Goal: Find specific page/section: Find specific page/section

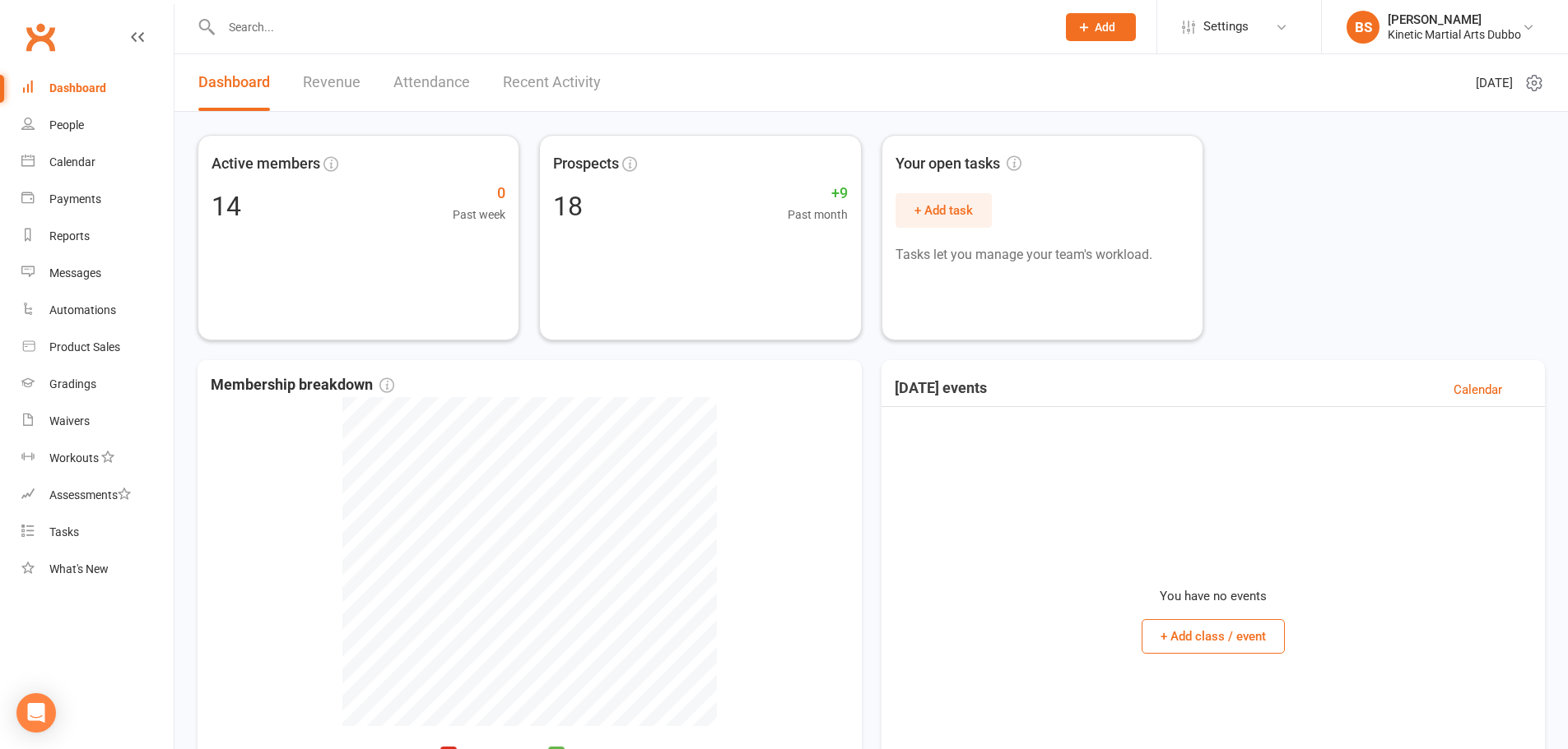
click at [269, 13] on div at bounding box center [621, 26] width 847 height 54
click at [271, 22] on input "text" at bounding box center [631, 27] width 828 height 23
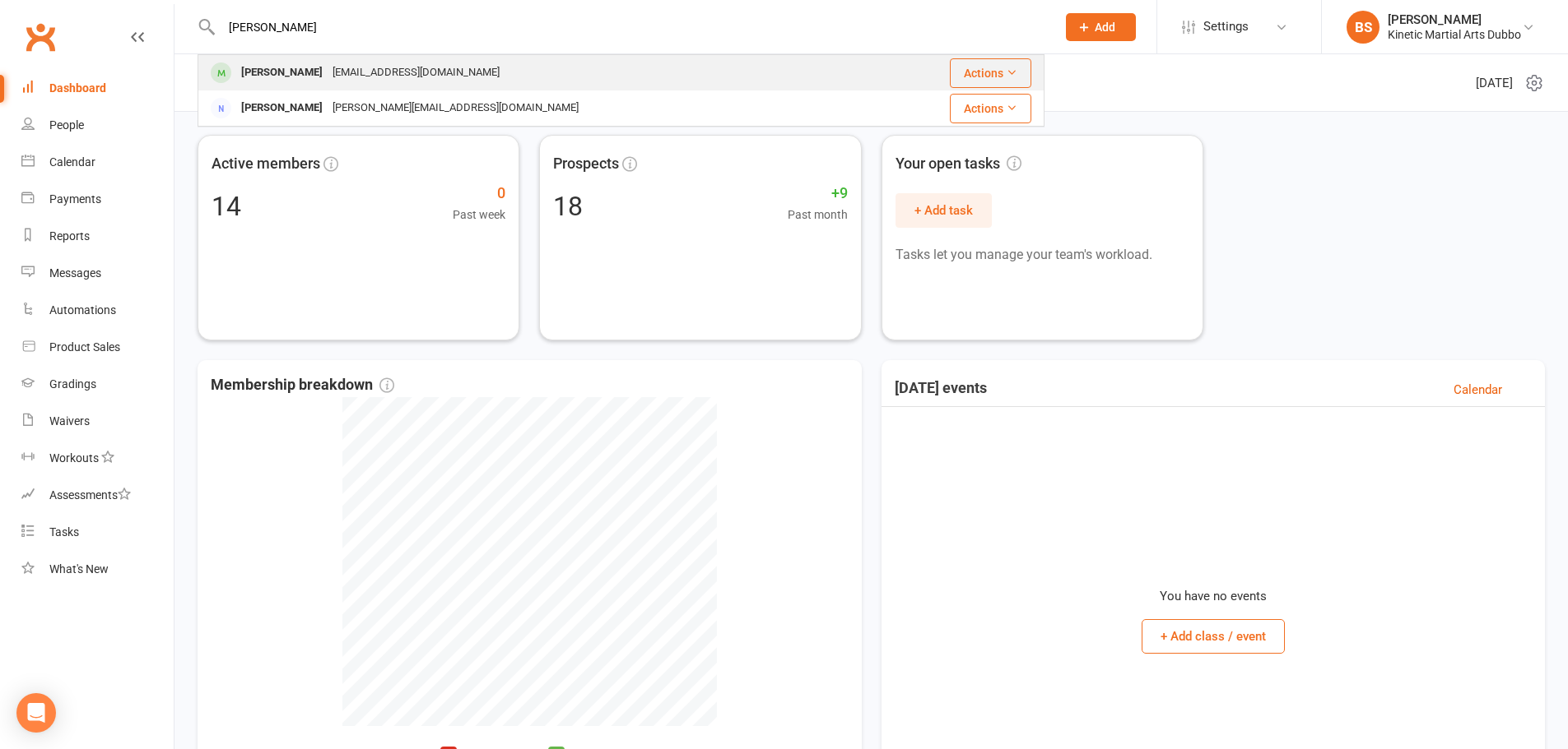
type input "[PERSON_NAME]"
click at [367, 71] on div "[EMAIL_ADDRESS][DOMAIN_NAME]" at bounding box center [416, 72] width 177 height 23
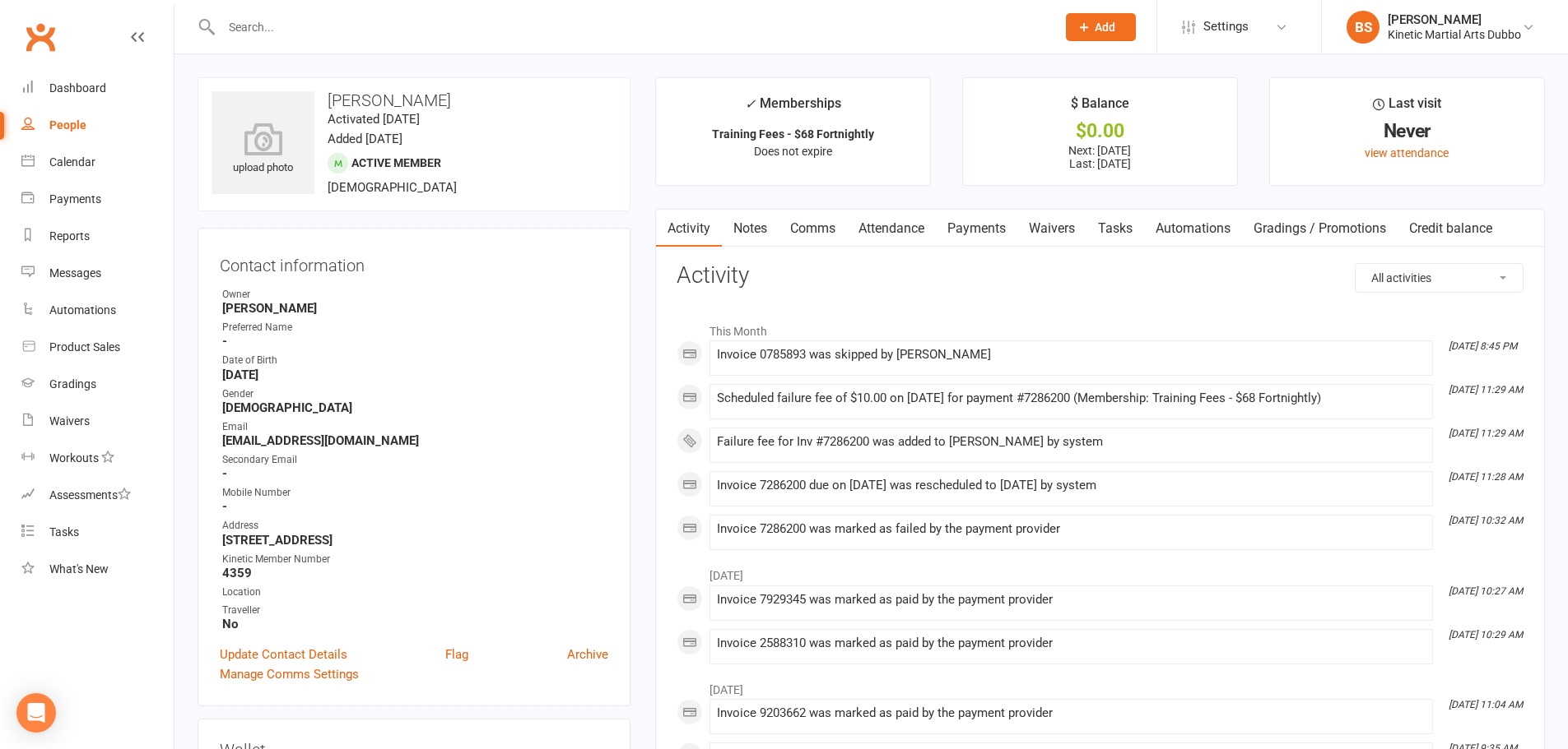
click at [984, 223] on link "Payments" at bounding box center [976, 228] width 82 height 38
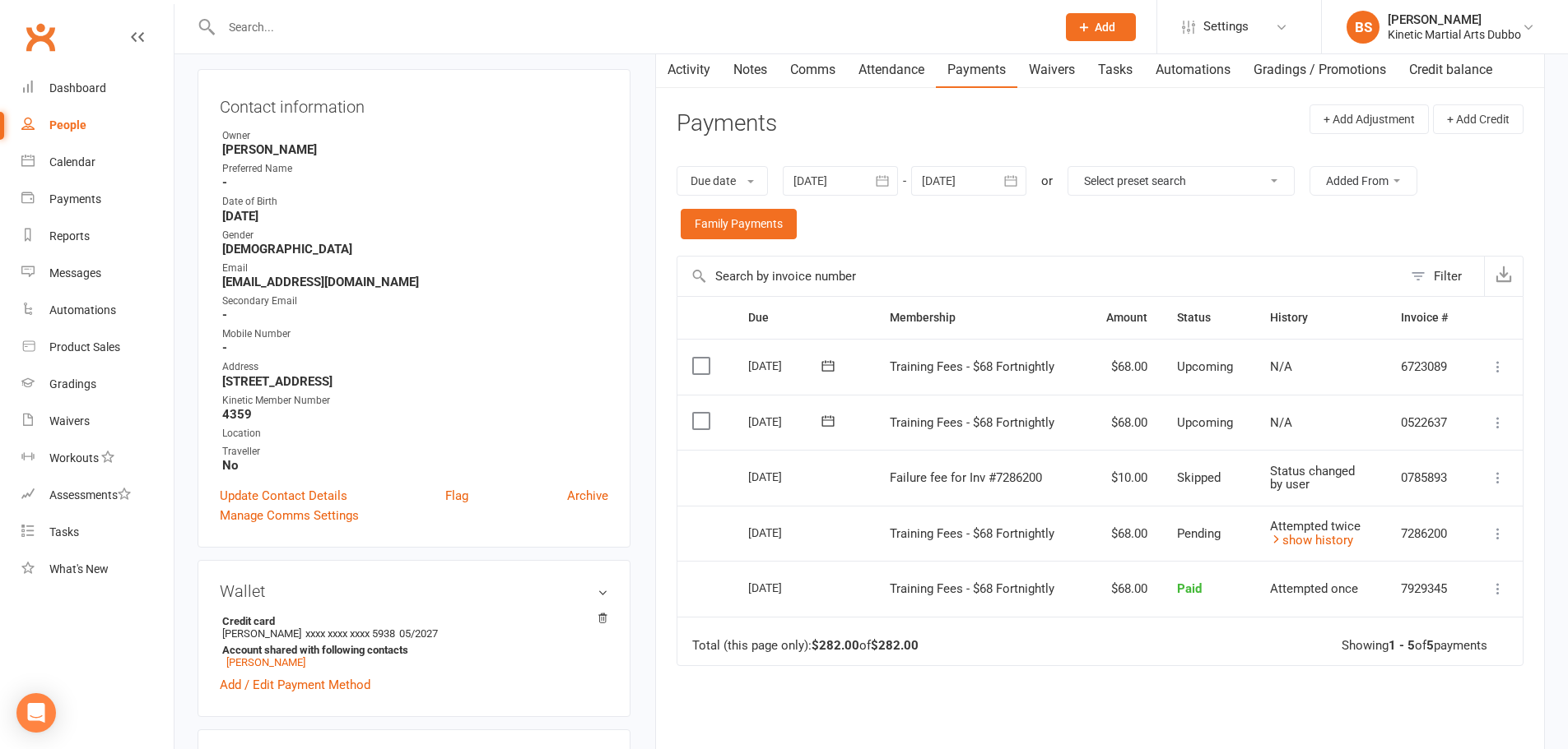
scroll to position [246, 0]
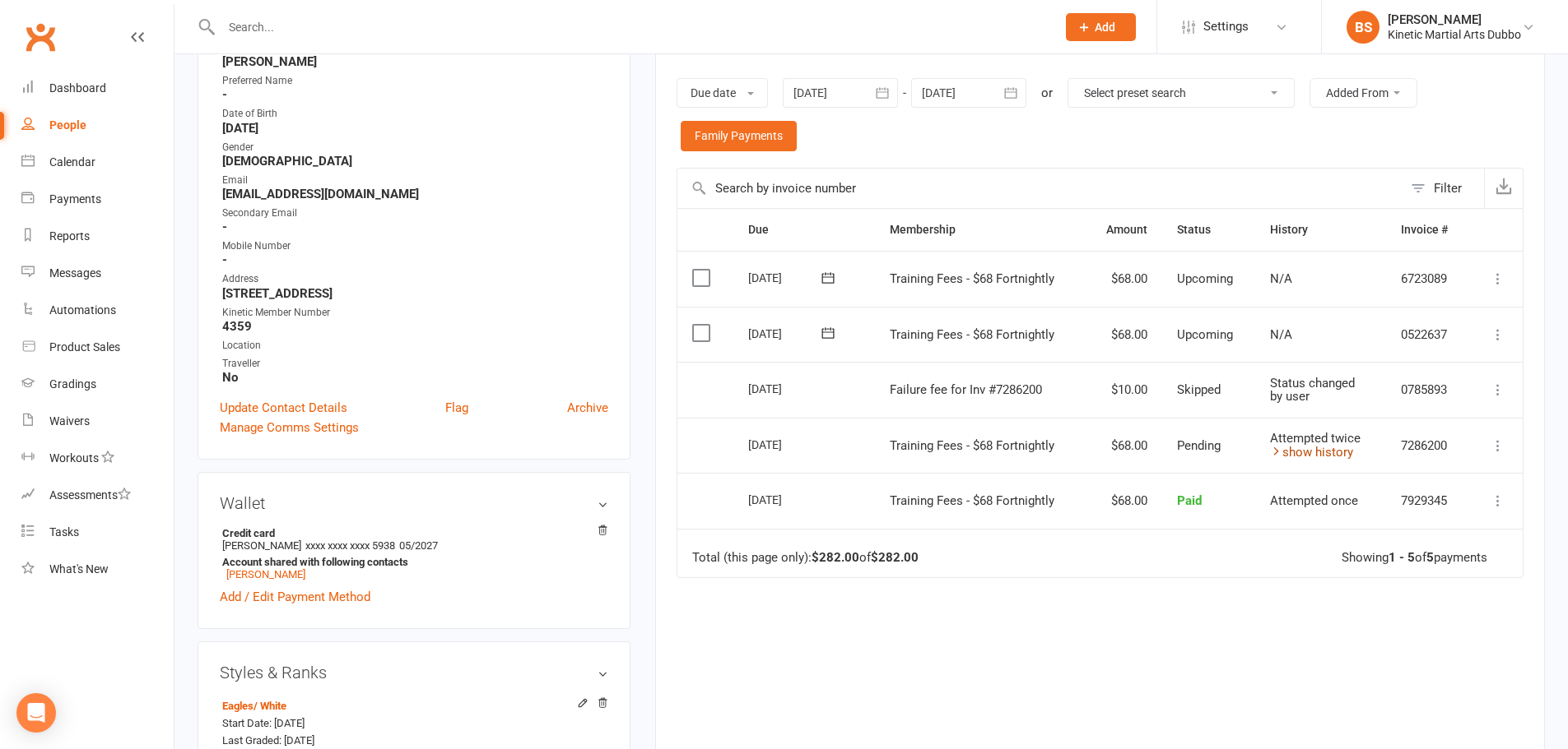
click at [1312, 449] on link "show history" at bounding box center [1311, 452] width 83 height 15
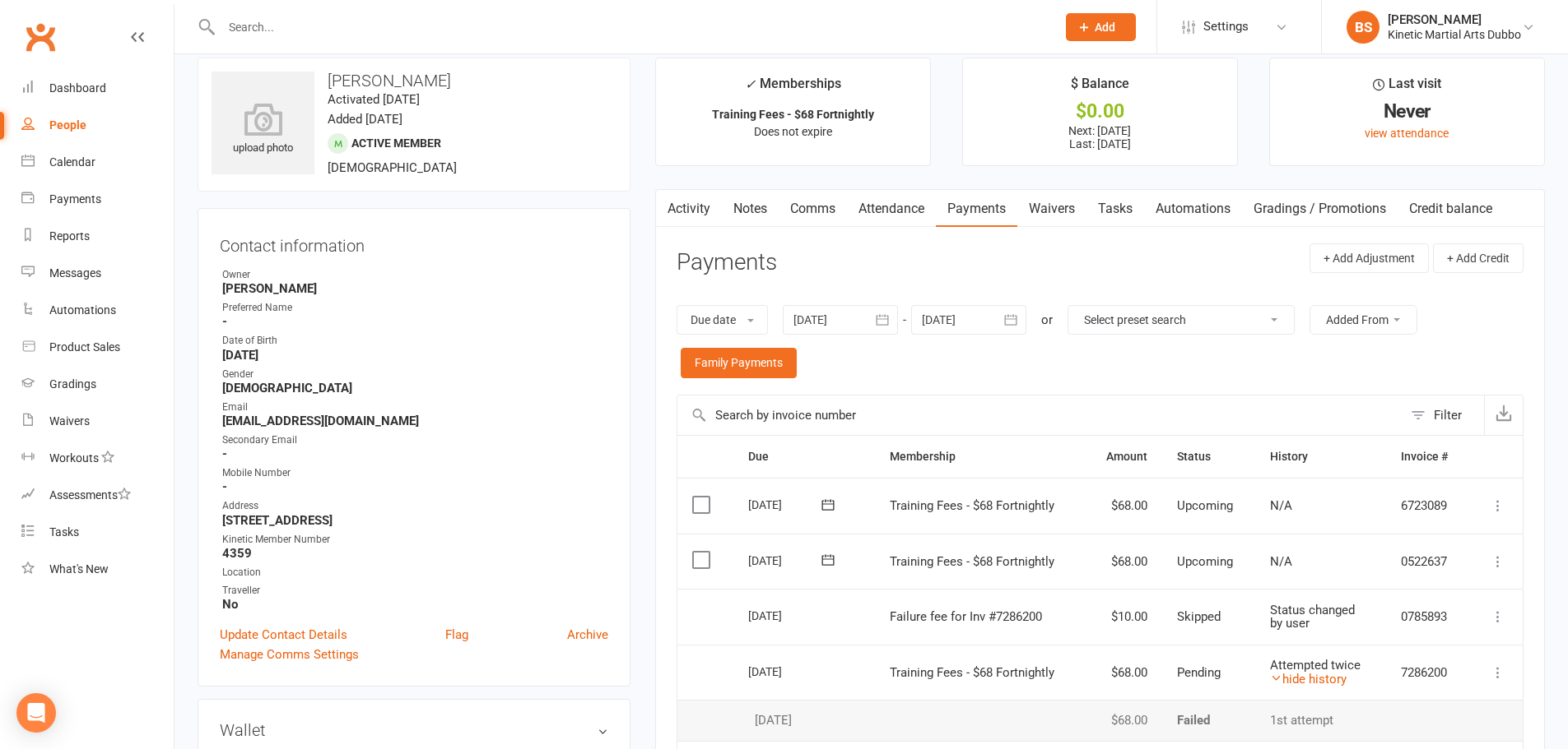
scroll to position [0, 0]
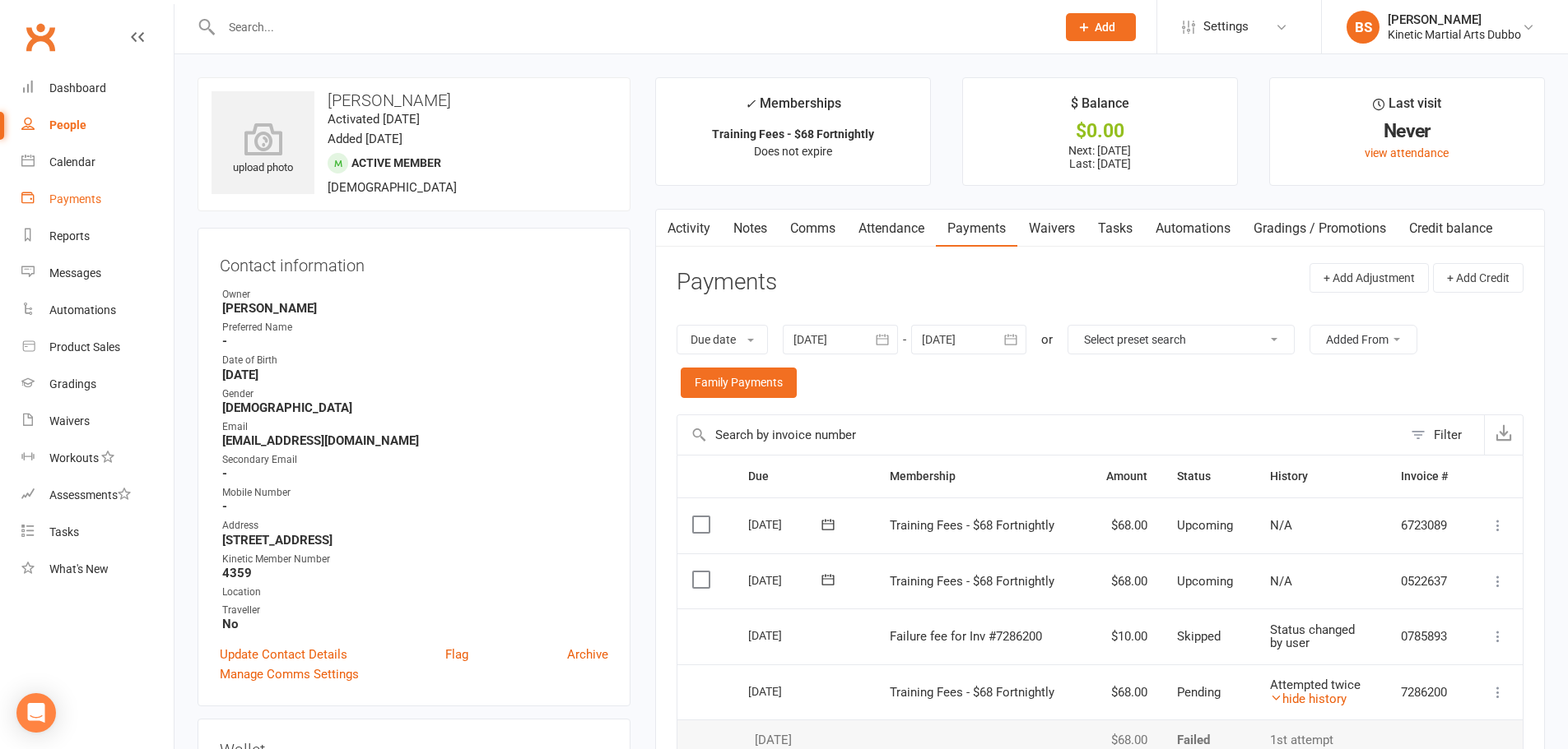
click at [76, 204] on div "Payments" at bounding box center [75, 200] width 52 height 14
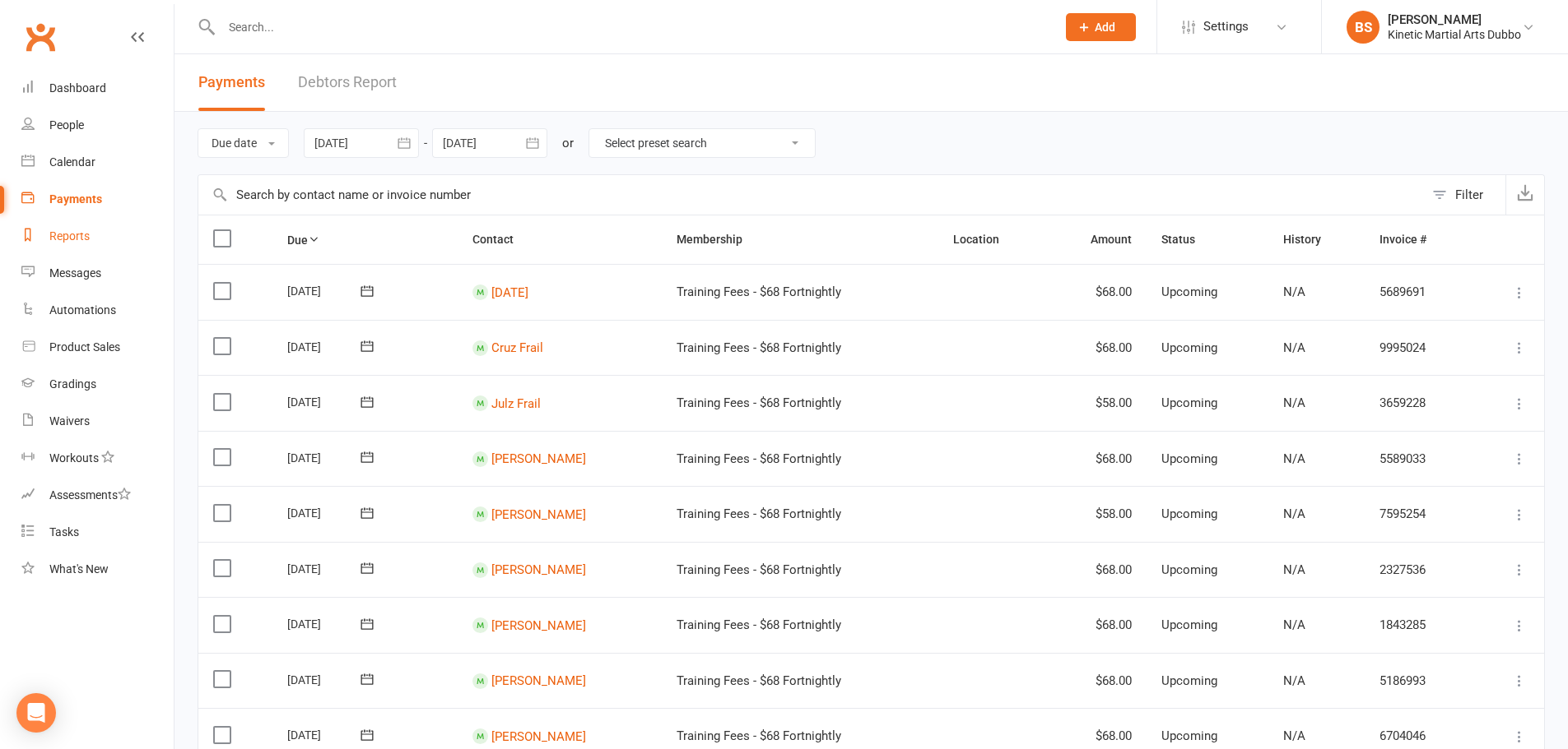
click at [84, 230] on div "Reports" at bounding box center [69, 237] width 40 height 14
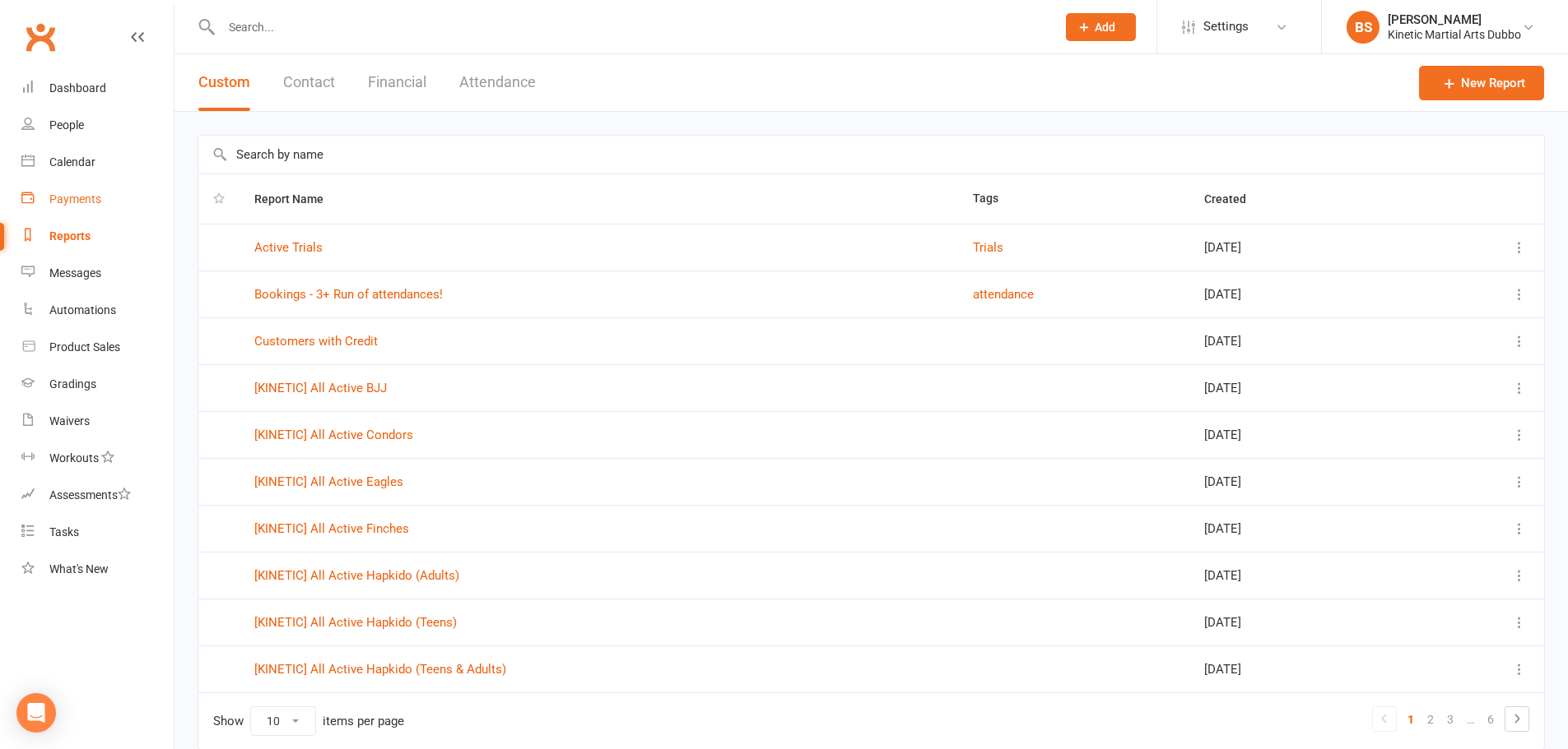
click at [68, 196] on div "Payments" at bounding box center [75, 200] width 52 height 14
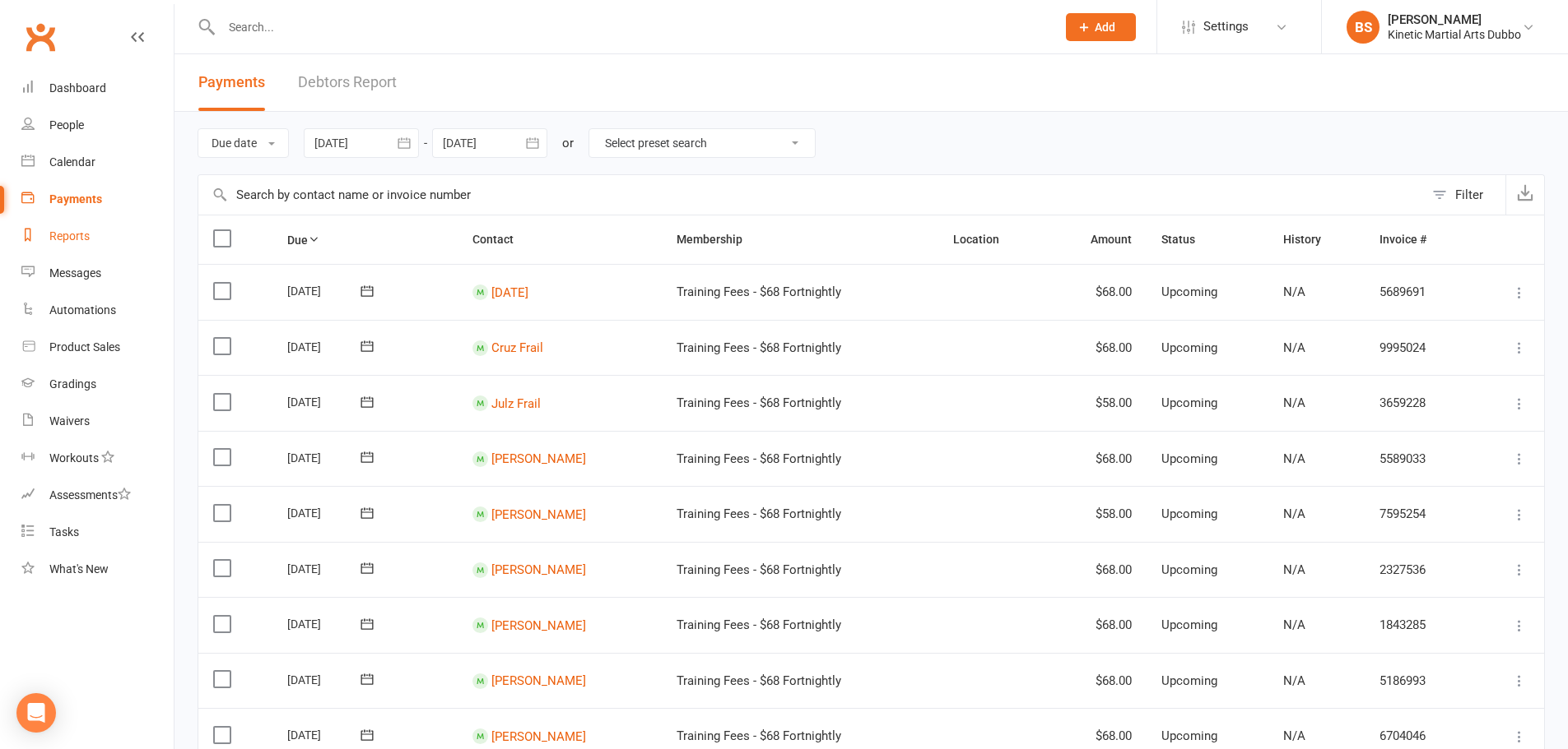
click at [66, 241] on div "Reports" at bounding box center [69, 237] width 40 height 14
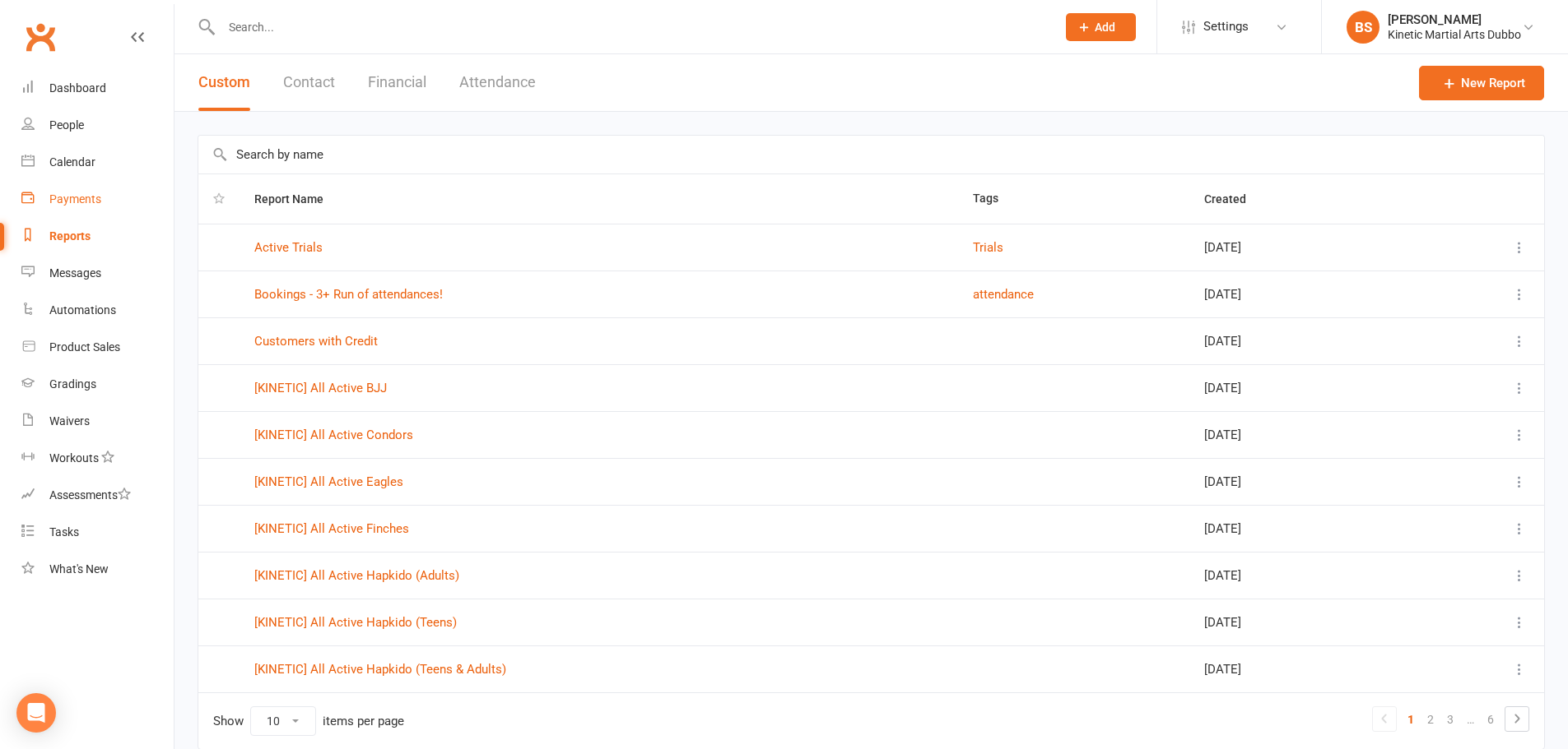
click at [62, 190] on link "Payments" at bounding box center [97, 200] width 152 height 37
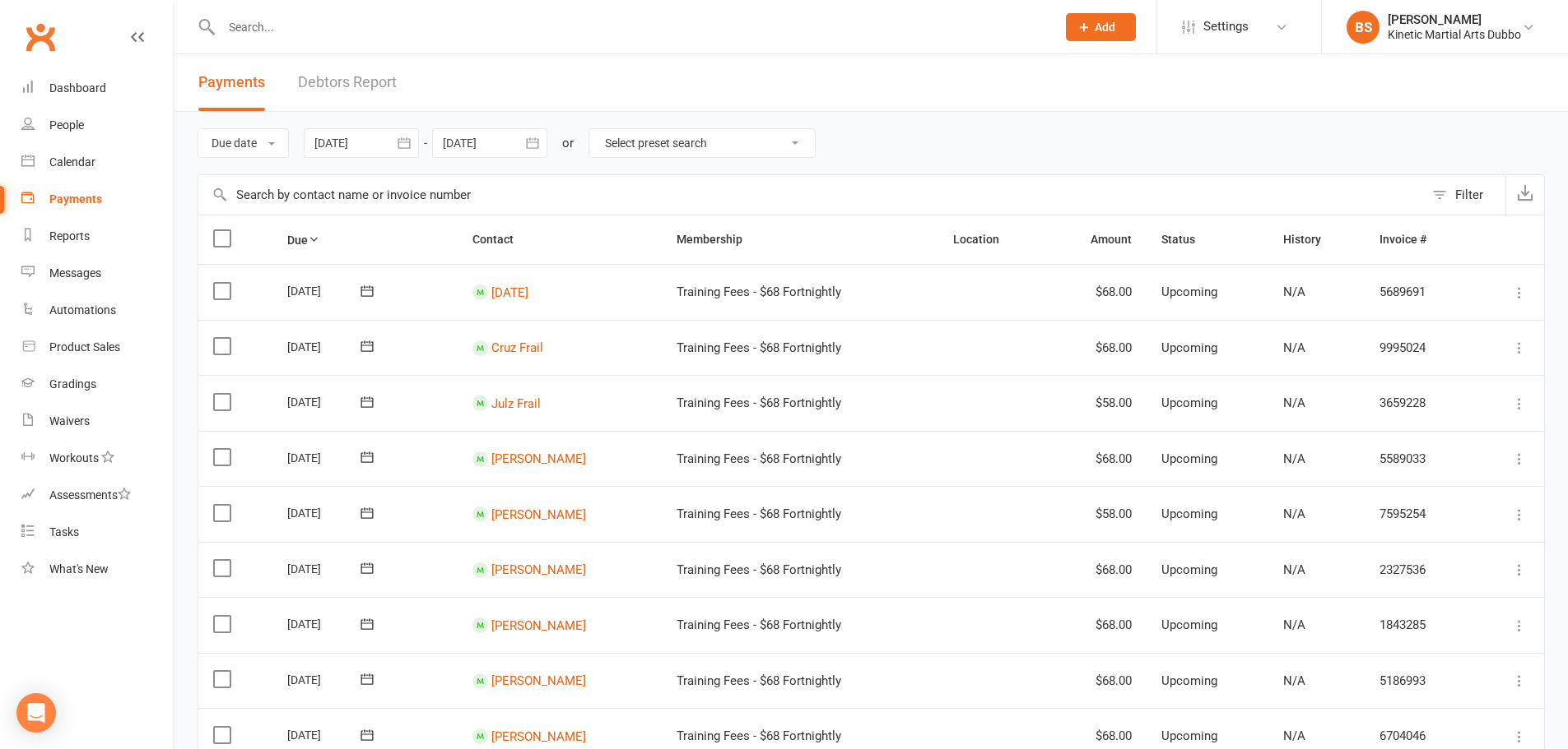
click at [410, 142] on icon "button" at bounding box center [403, 142] width 13 height 11
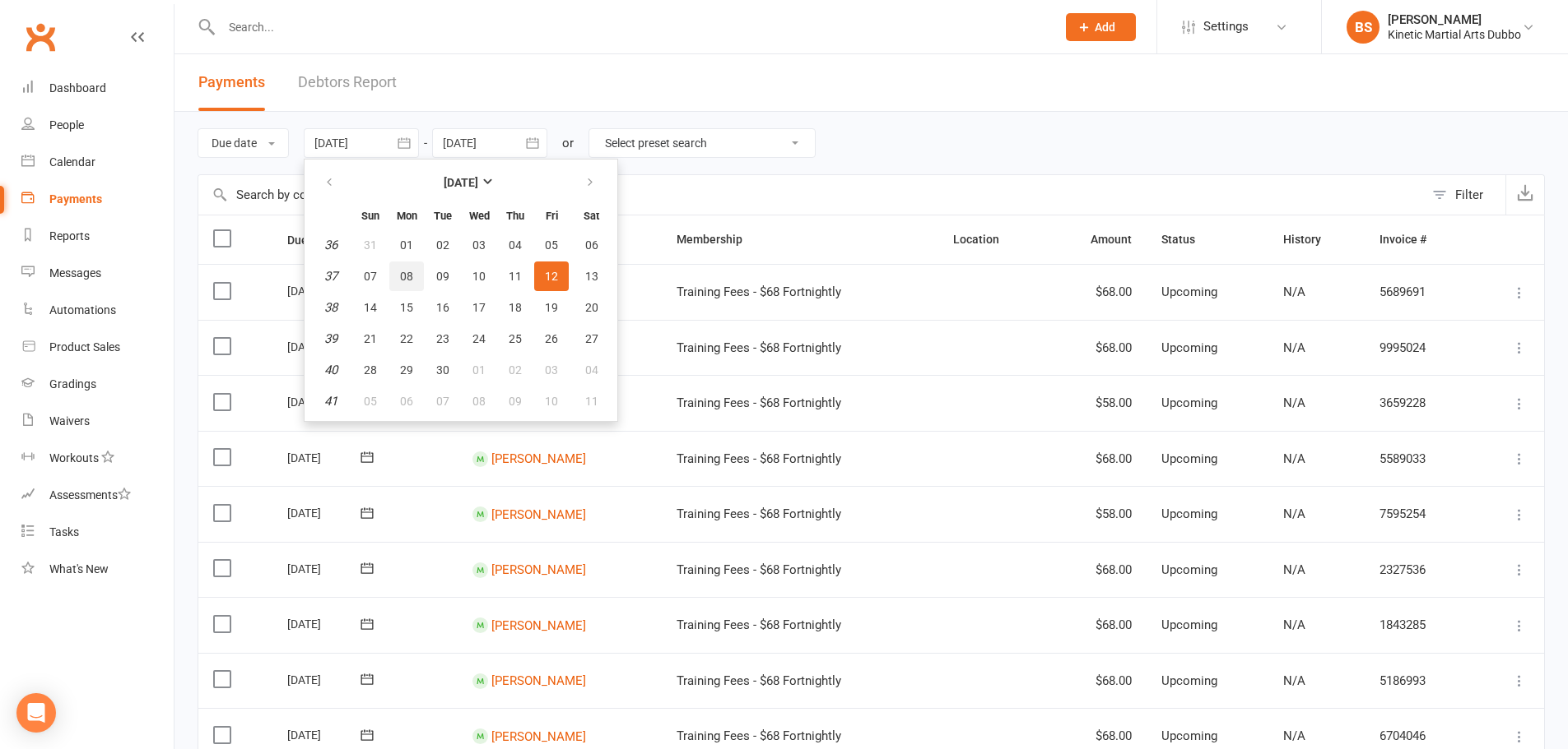
click at [412, 273] on span "08" at bounding box center [406, 277] width 14 height 14
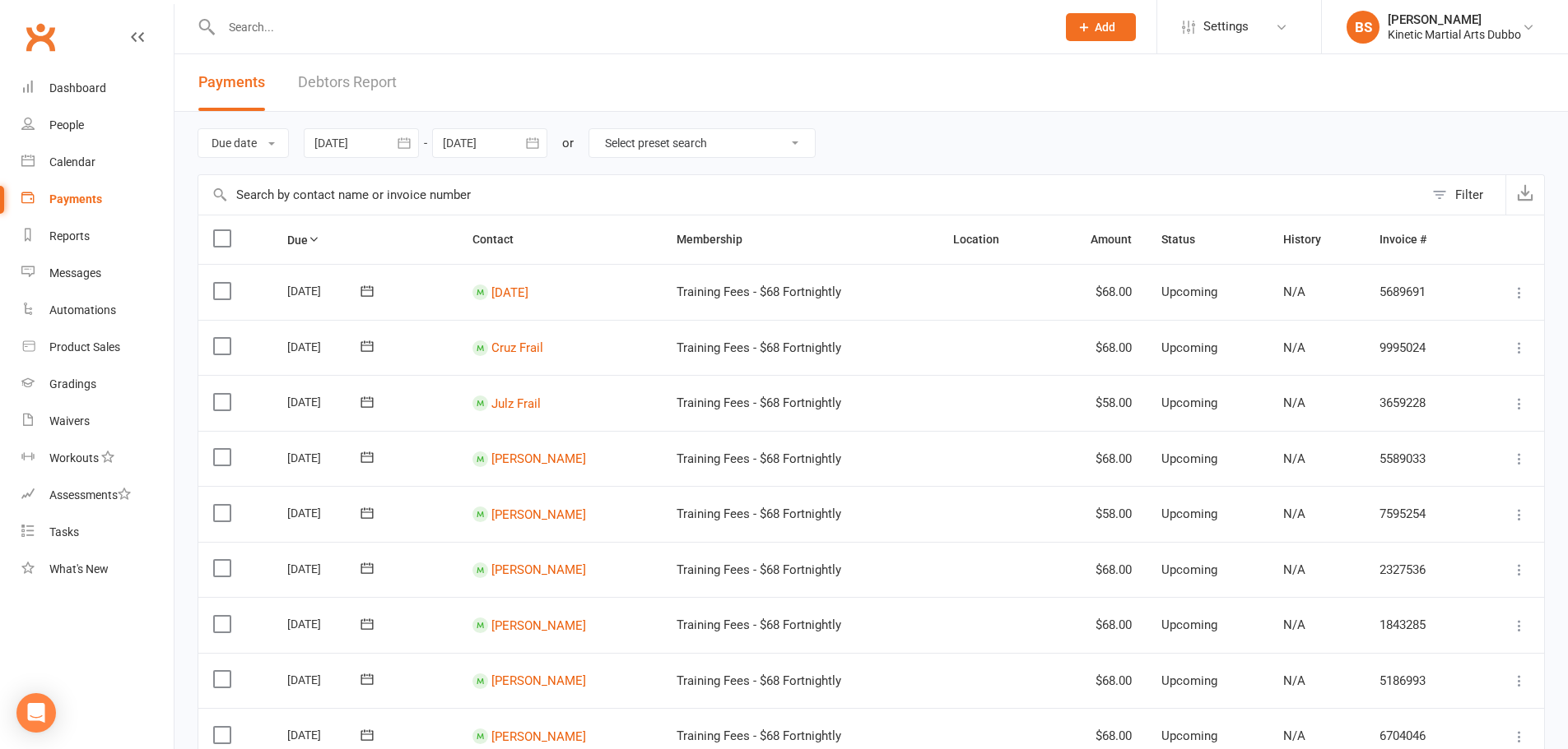
click at [405, 137] on icon "button" at bounding box center [403, 142] width 17 height 17
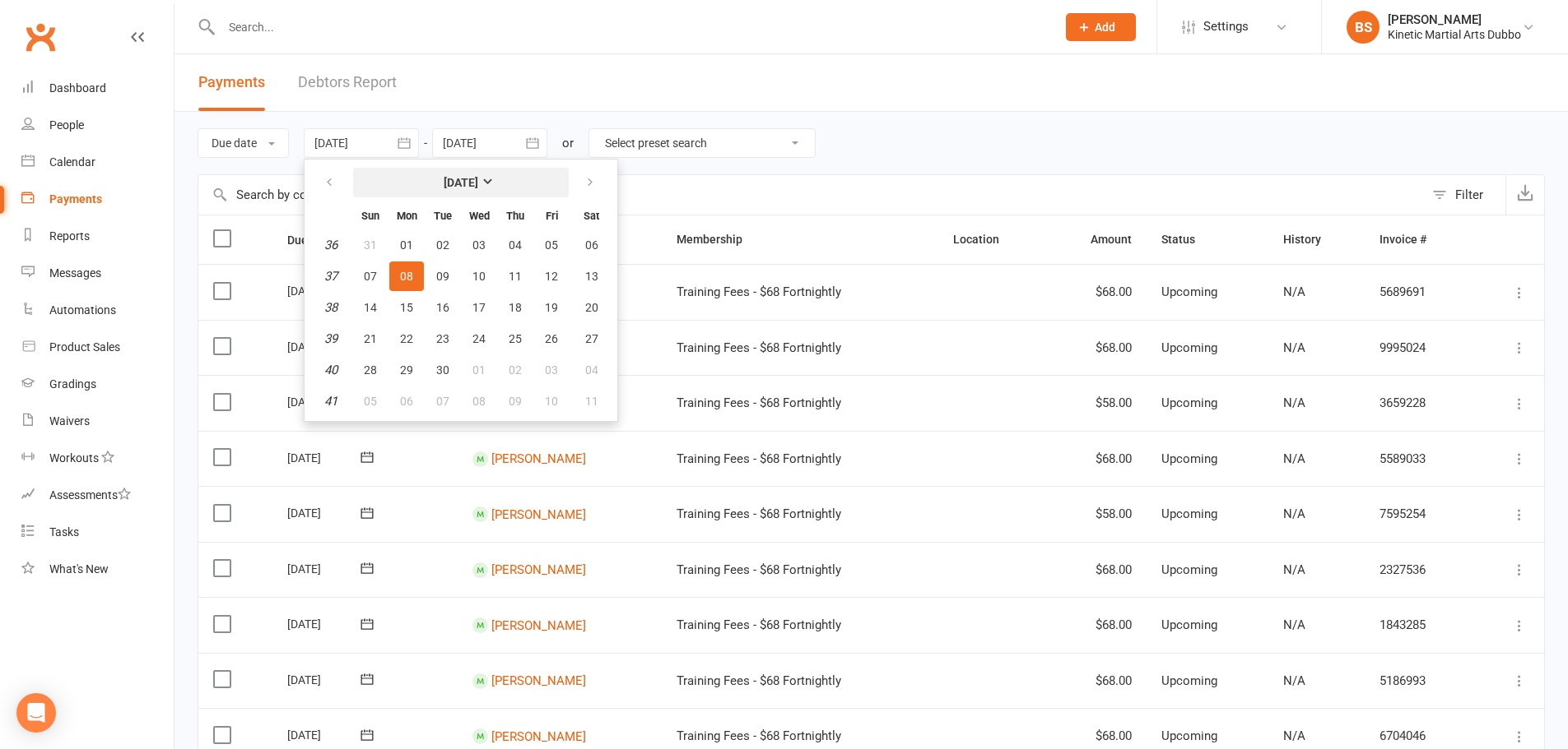
click at [478, 176] on strong "[DATE]" at bounding box center [460, 183] width 34 height 14
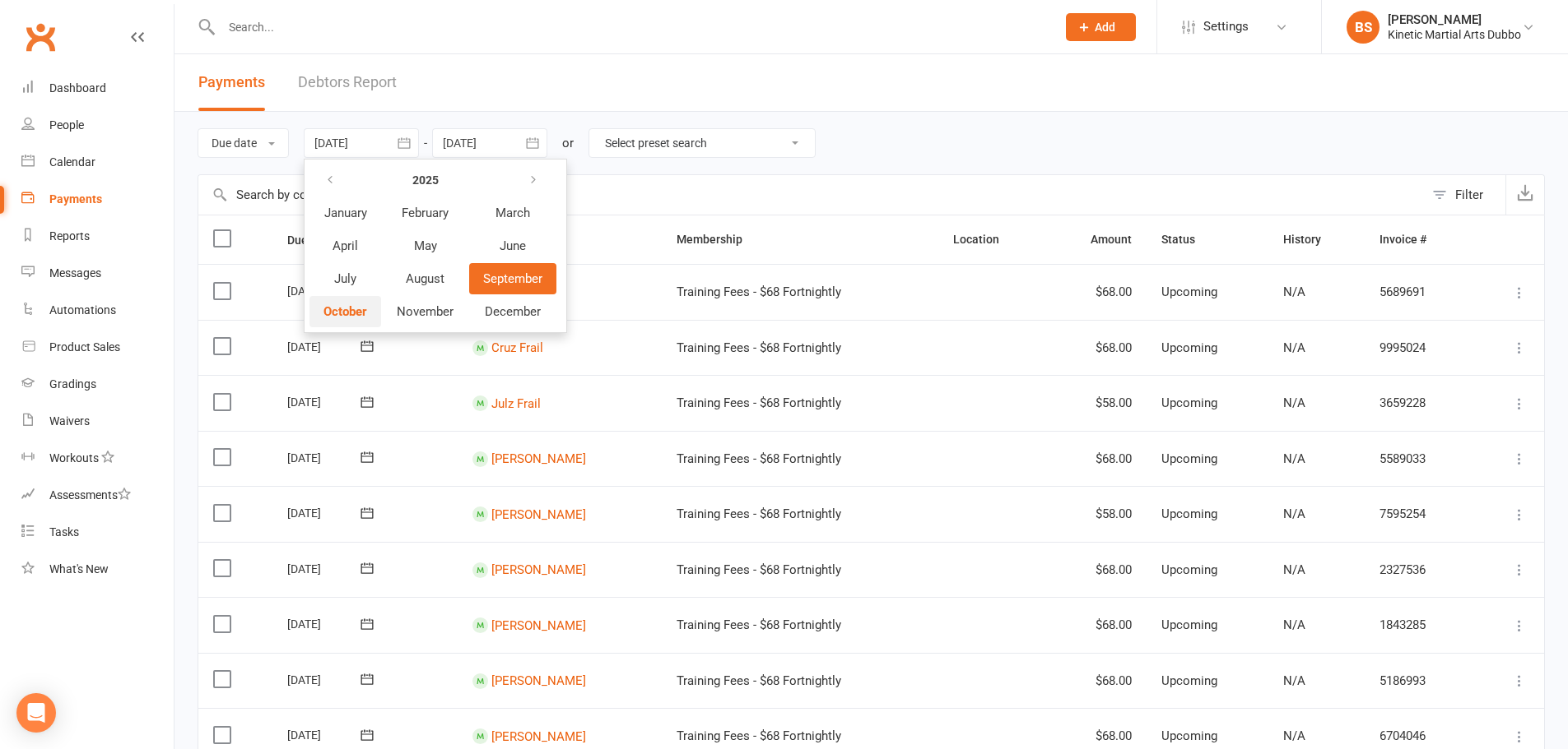
click at [362, 311] on span "October" at bounding box center [345, 311] width 44 height 15
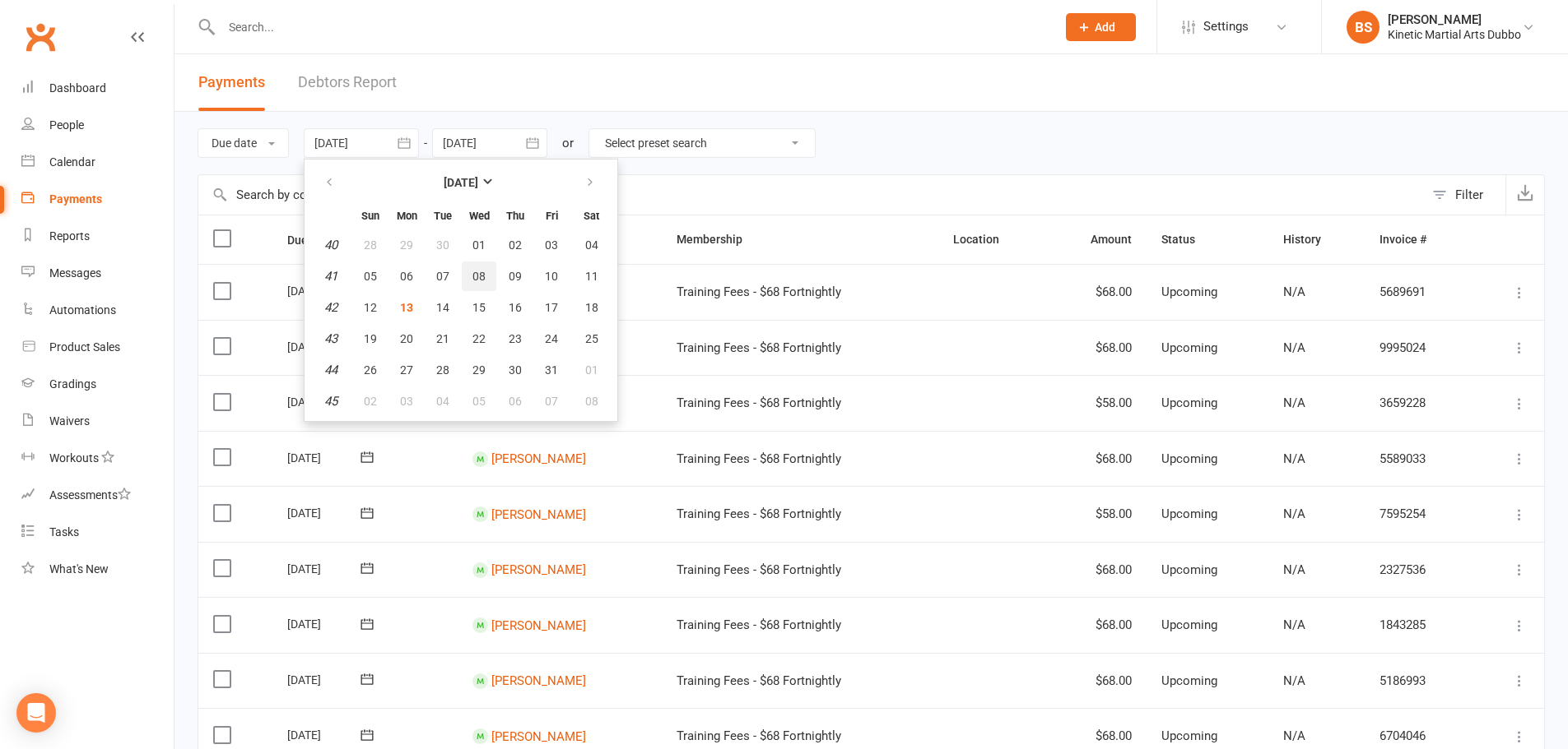
click at [476, 281] on span "08" at bounding box center [479, 277] width 14 height 14
type input "[DATE]"
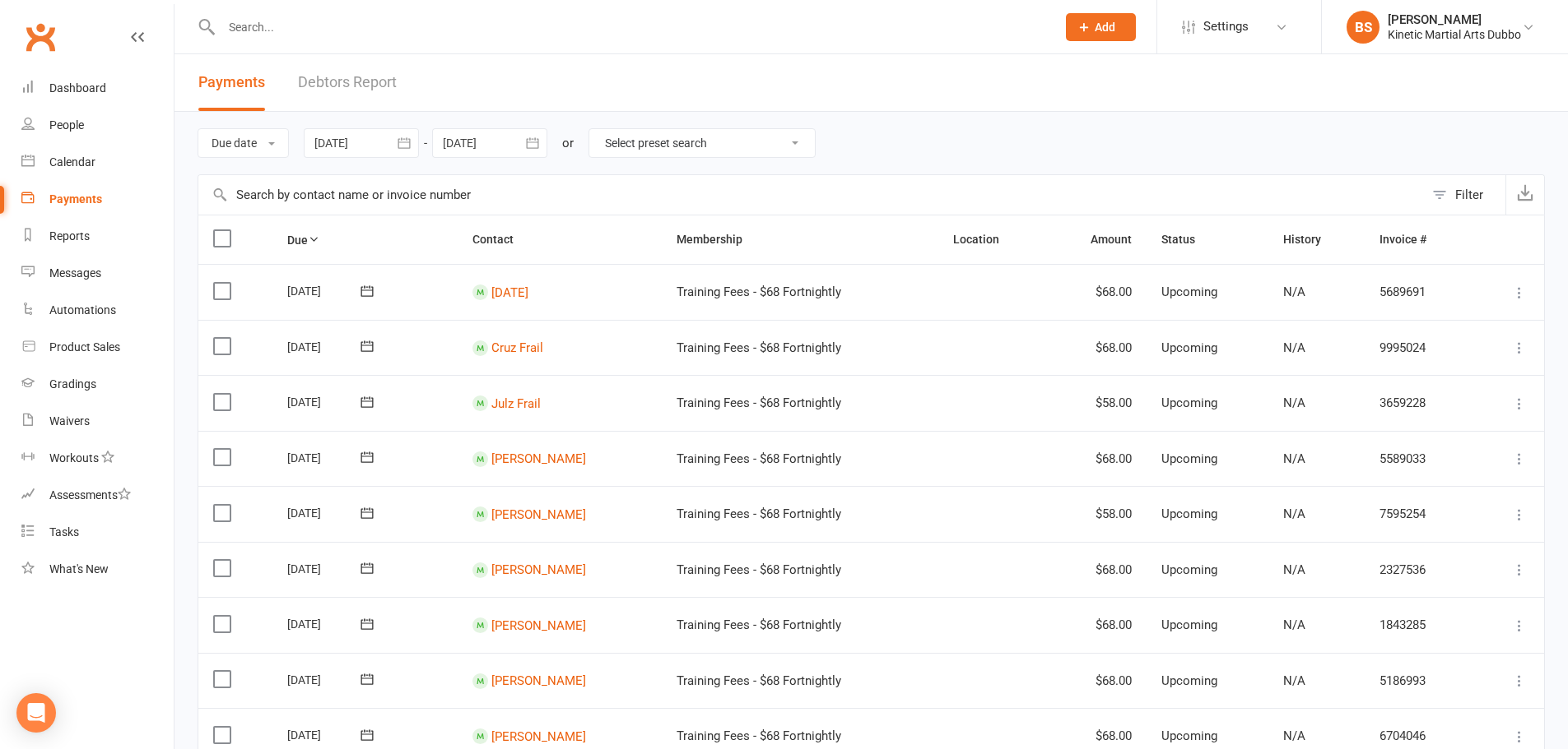
click at [532, 138] on icon "button" at bounding box center [532, 142] width 13 height 11
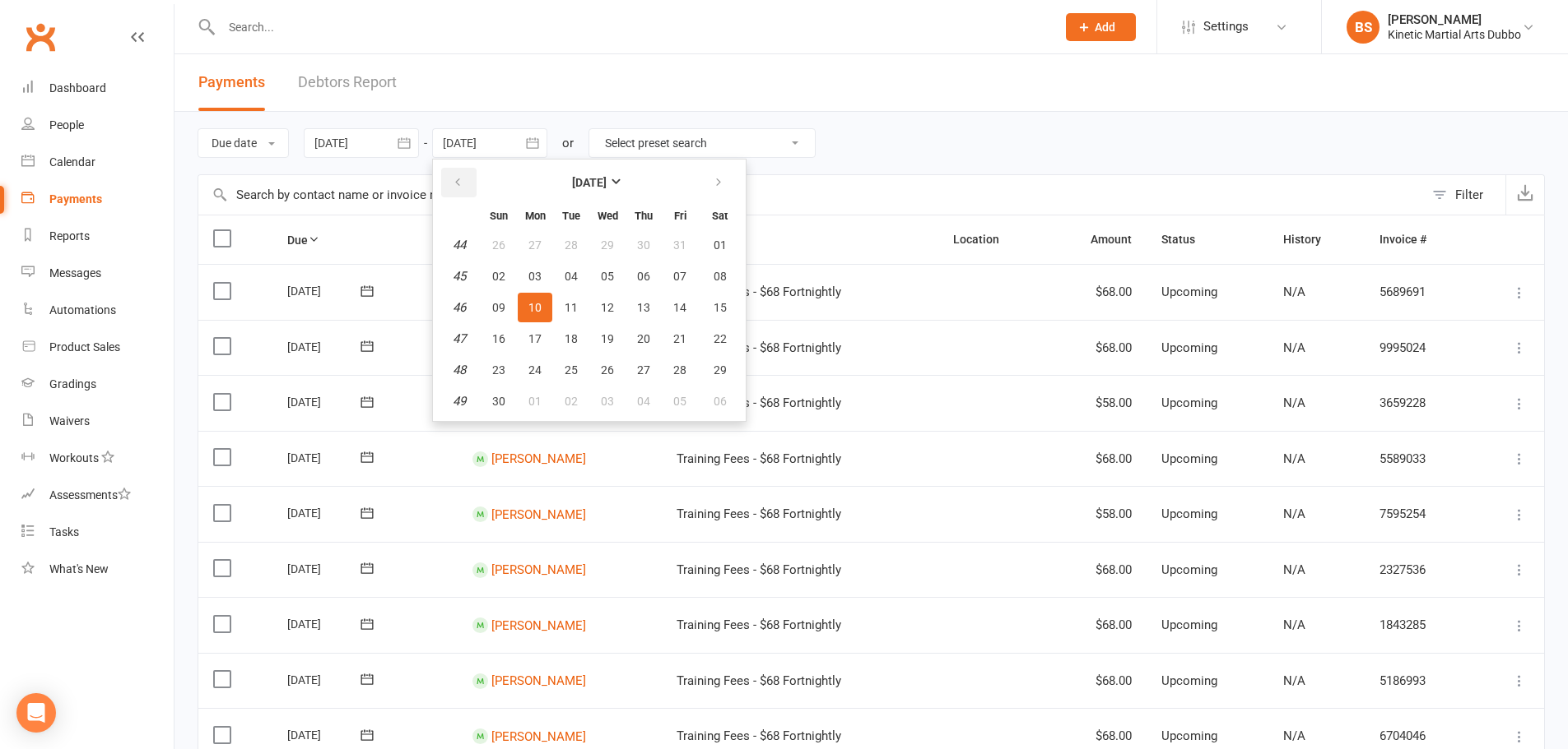
click at [463, 182] on icon "button" at bounding box center [458, 183] width 12 height 14
click at [569, 306] on span "14" at bounding box center [571, 308] width 14 height 14
type input "[DATE]"
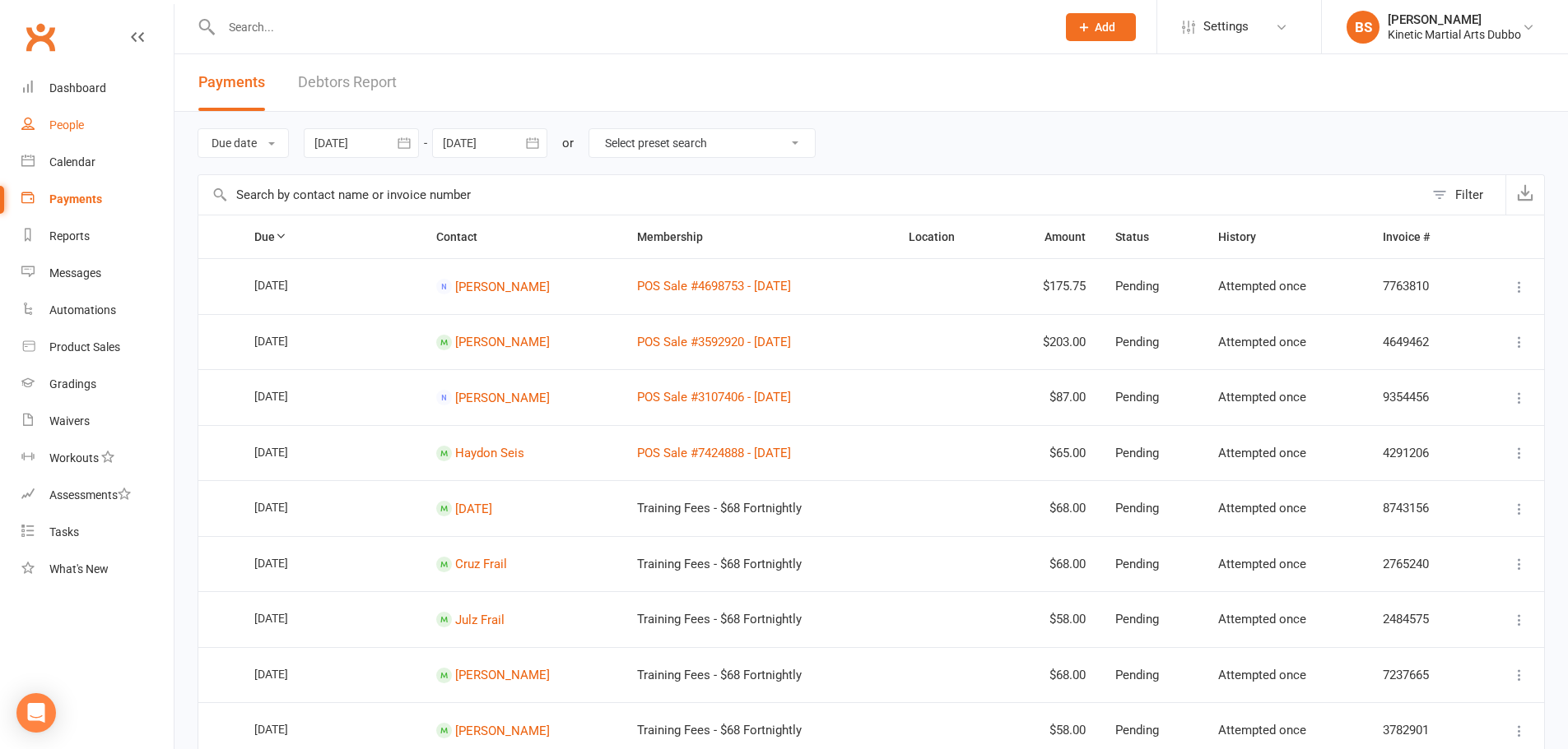
click at [59, 121] on div "People" at bounding box center [66, 126] width 34 height 14
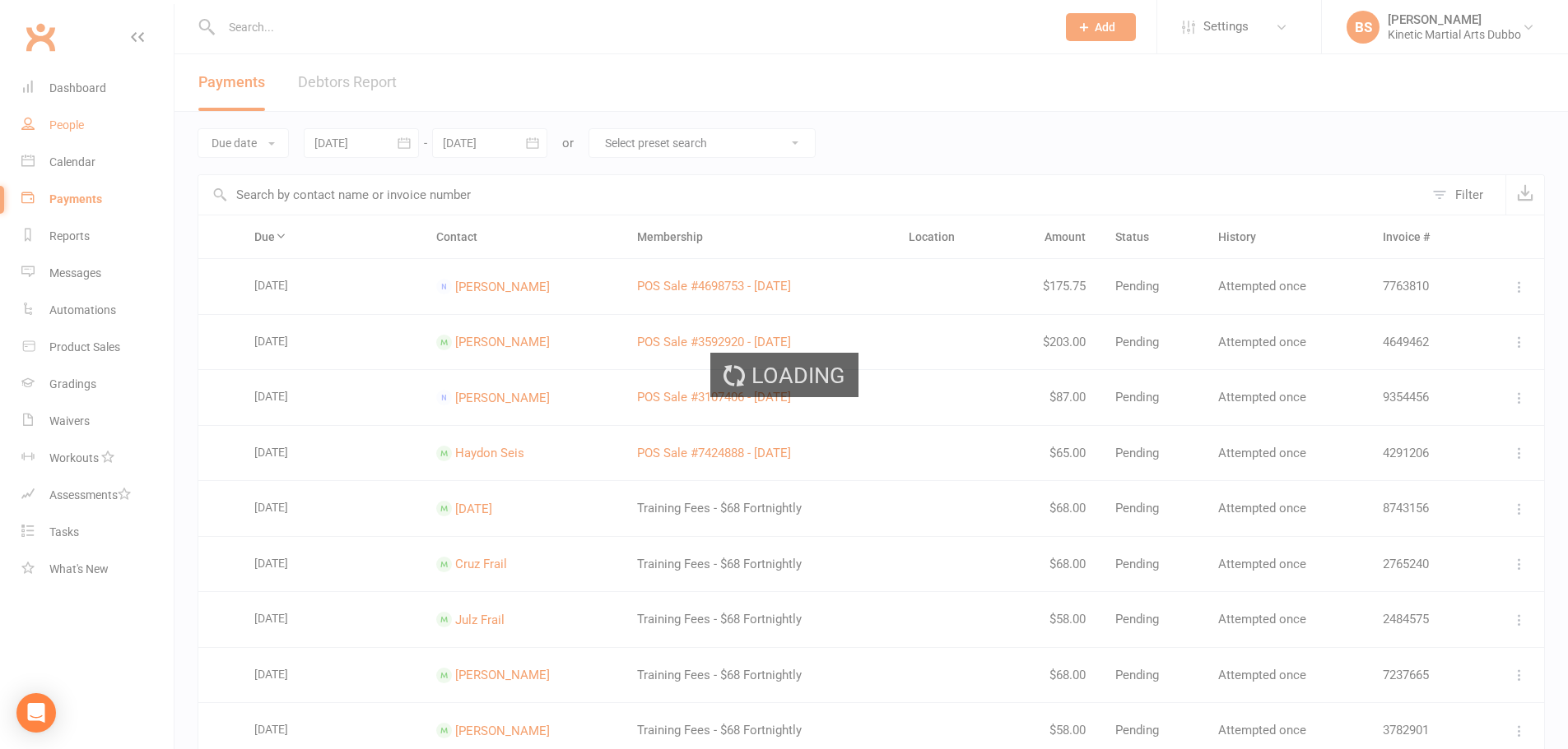
select select "50"
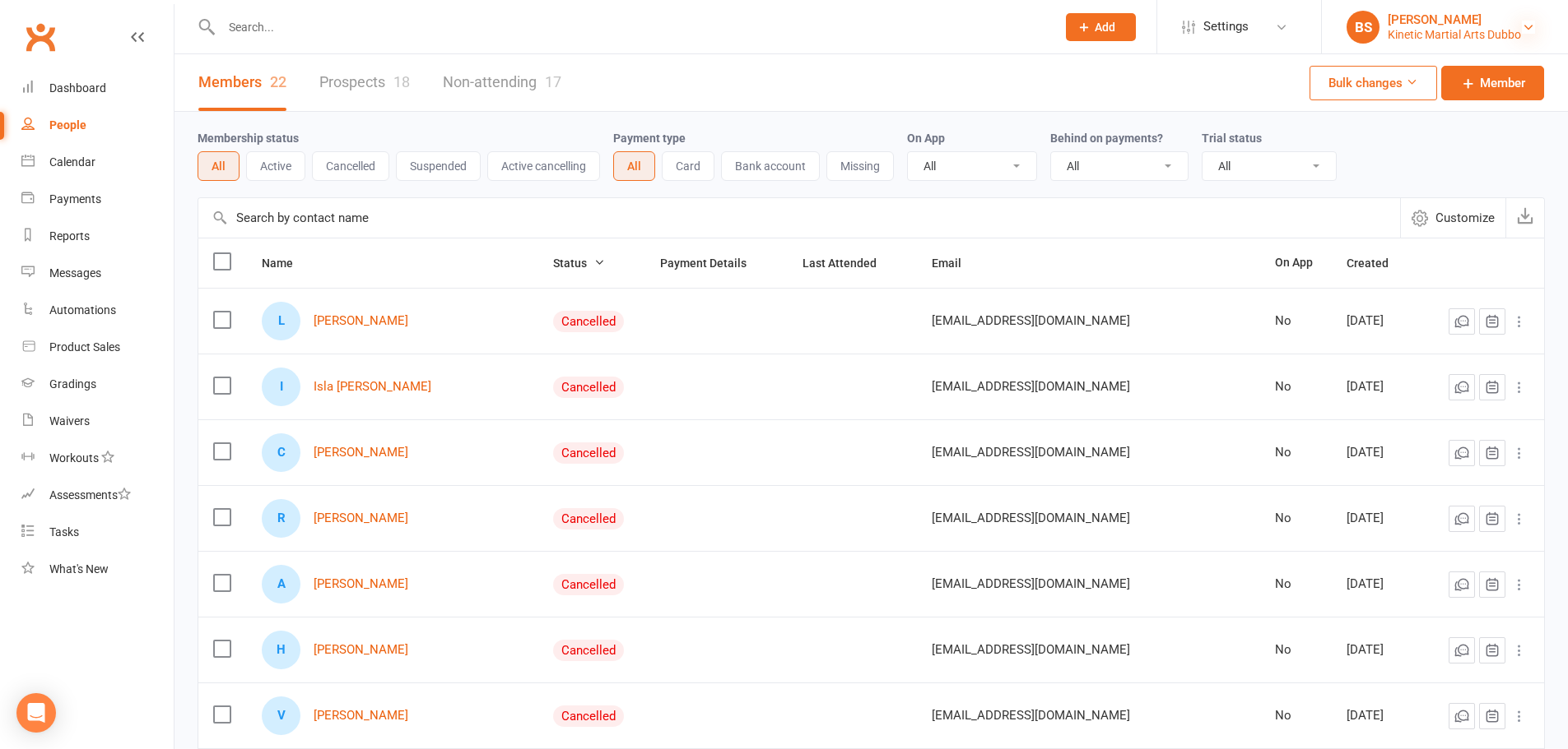
click at [1526, 23] on icon at bounding box center [1528, 27] width 14 height 14
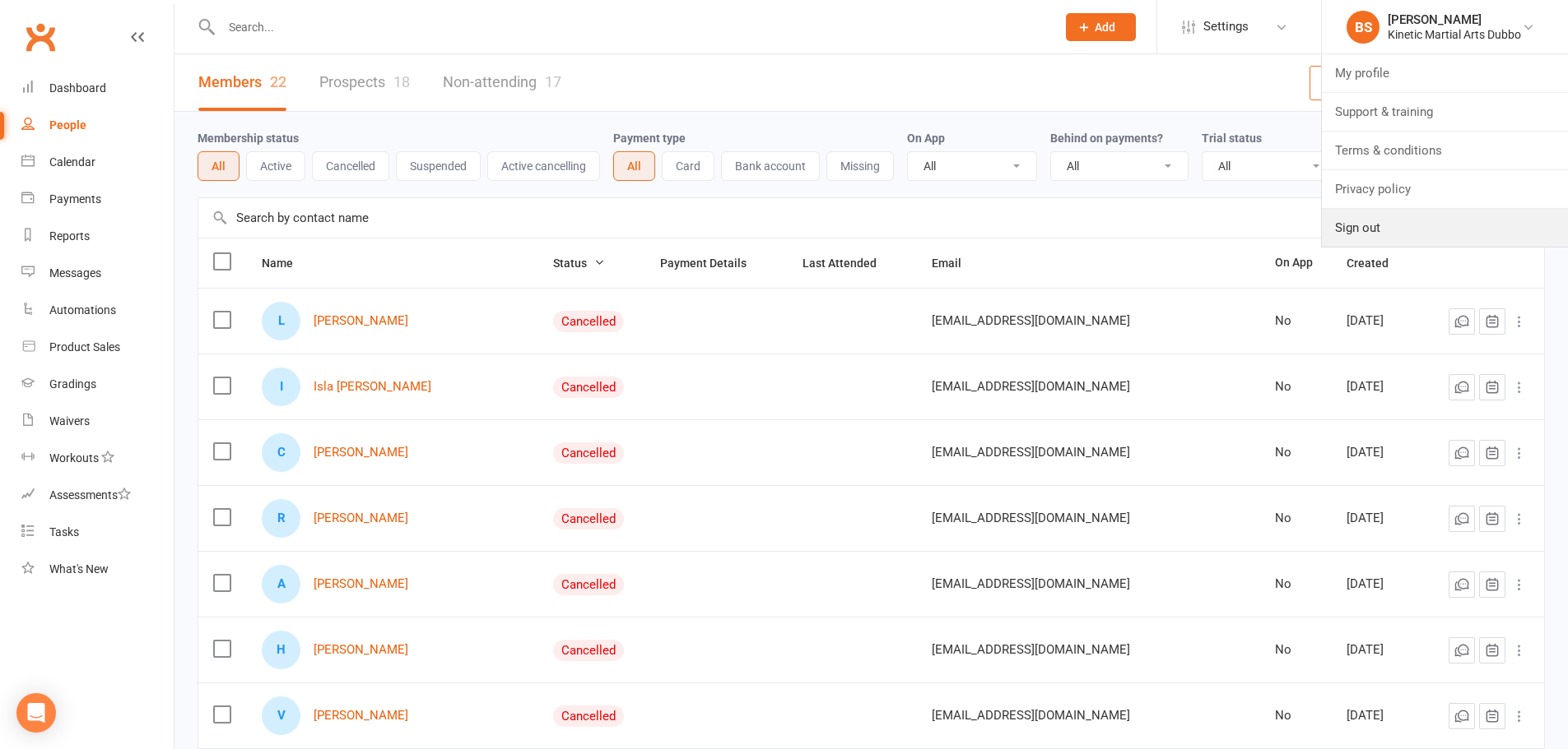
click at [1352, 238] on link "Sign out" at bounding box center [1444, 227] width 246 height 38
